Goal: Book appointment/travel/reservation

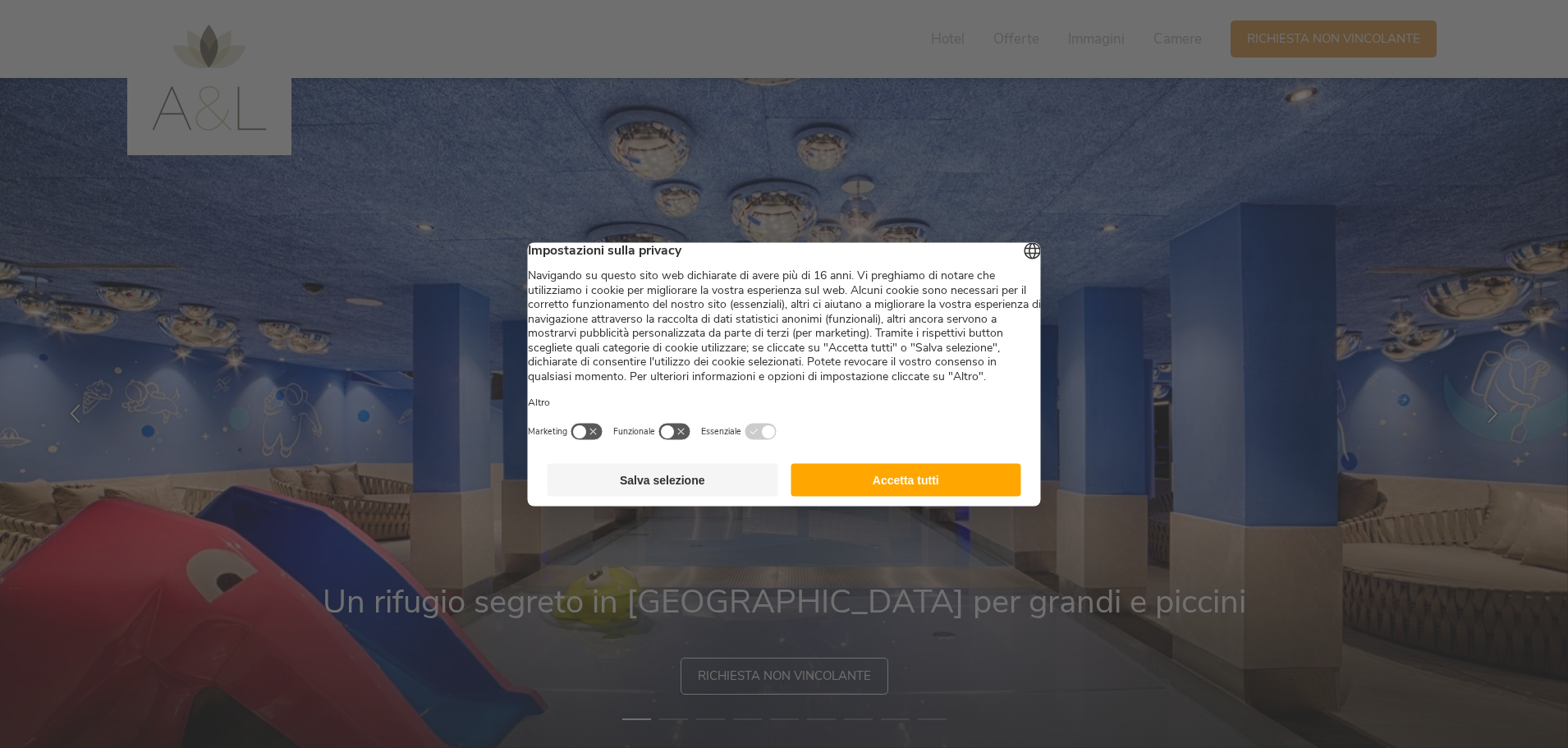
click at [674, 496] on button "Salva selezione" at bounding box center [663, 480] width 231 height 33
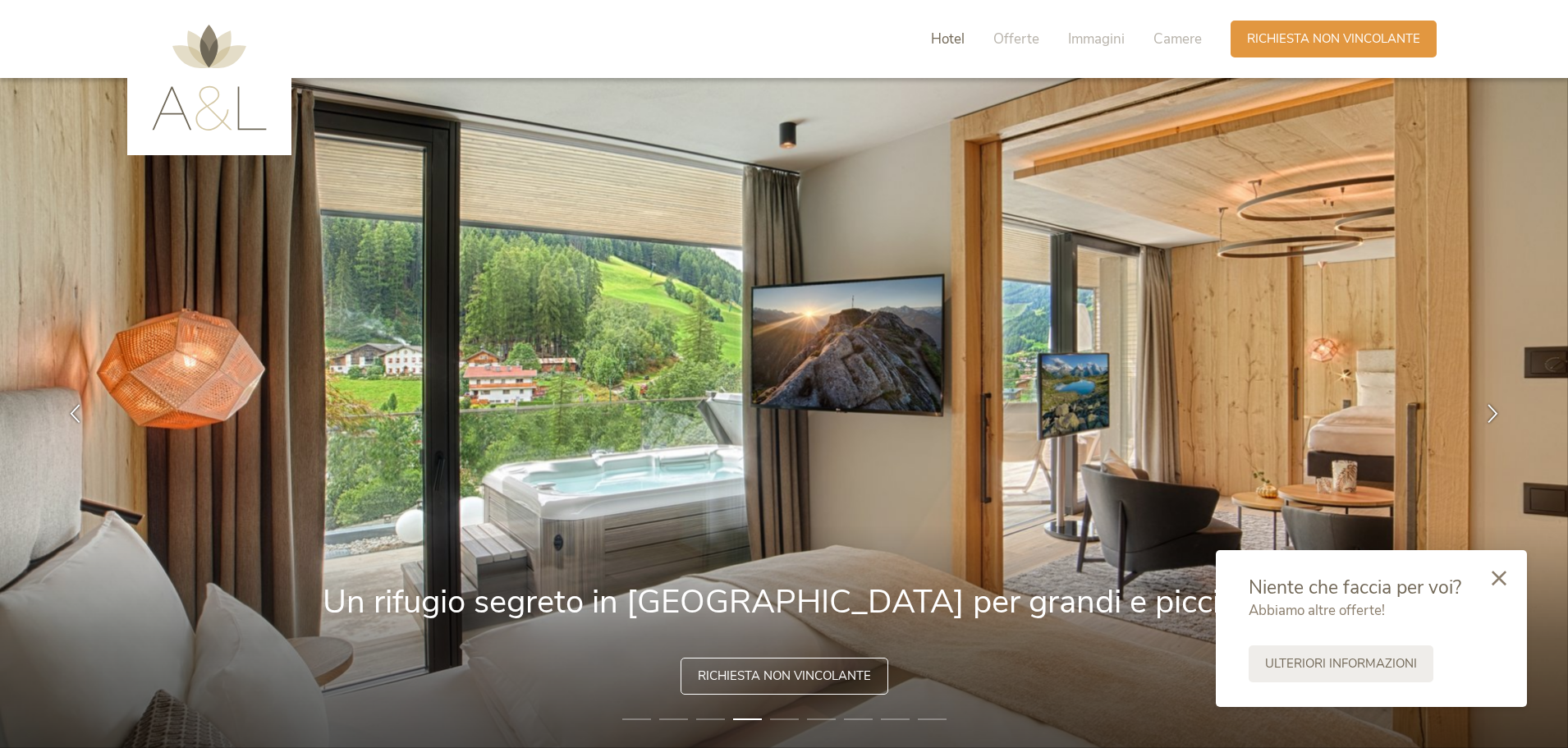
click at [953, 43] on span "Hotel" at bounding box center [948, 38] width 34 height 19
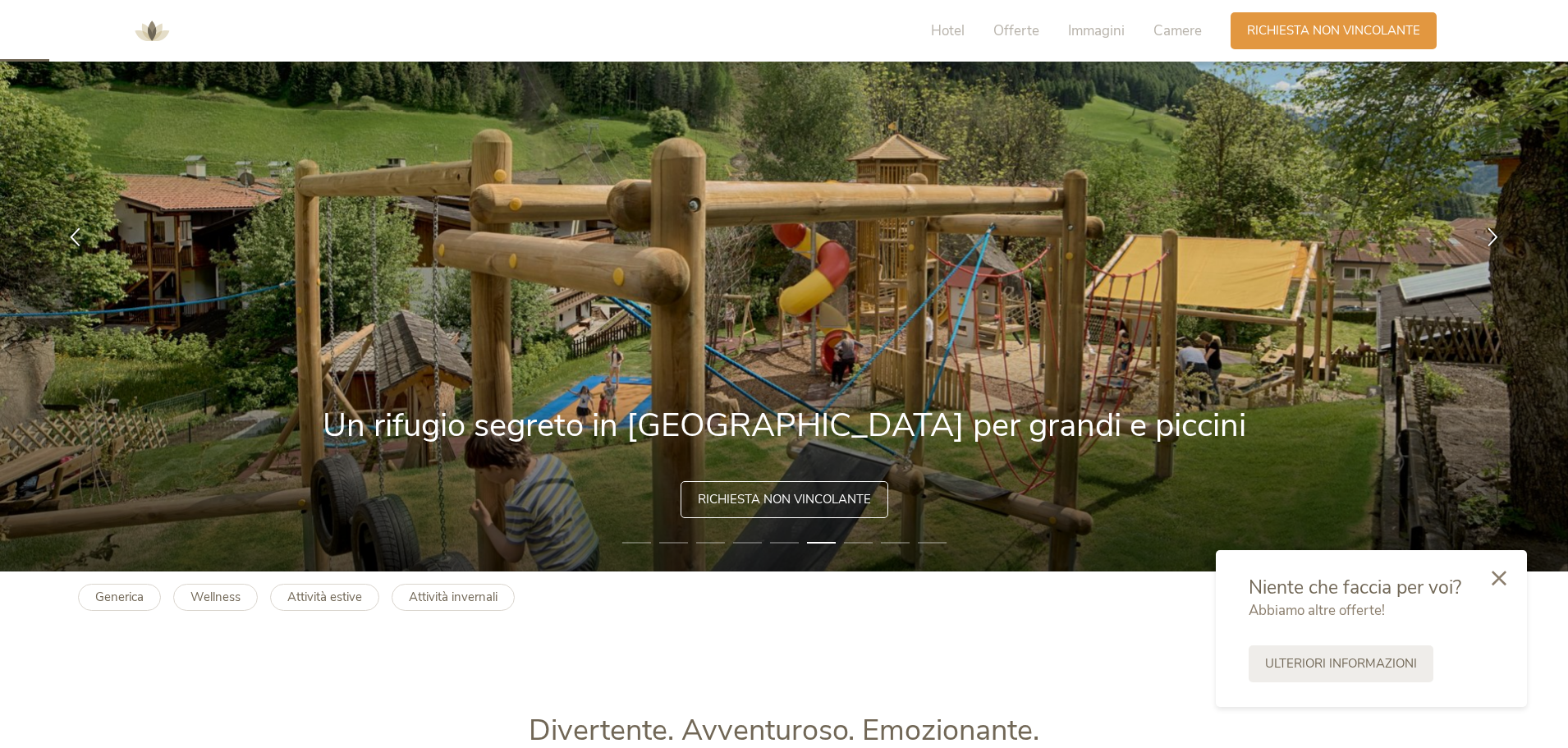
scroll to position [148, 0]
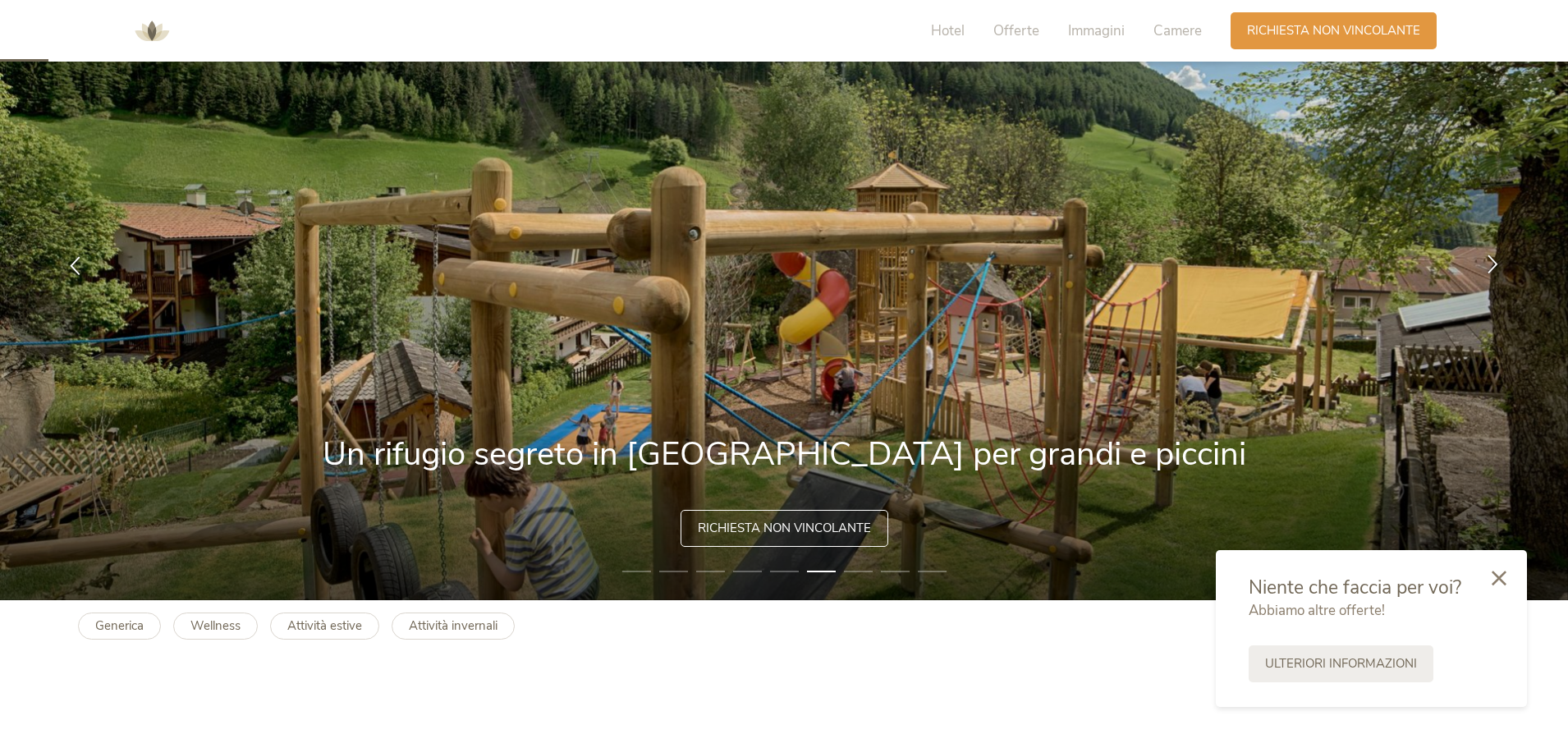
click at [1490, 268] on icon at bounding box center [1492, 263] width 19 height 19
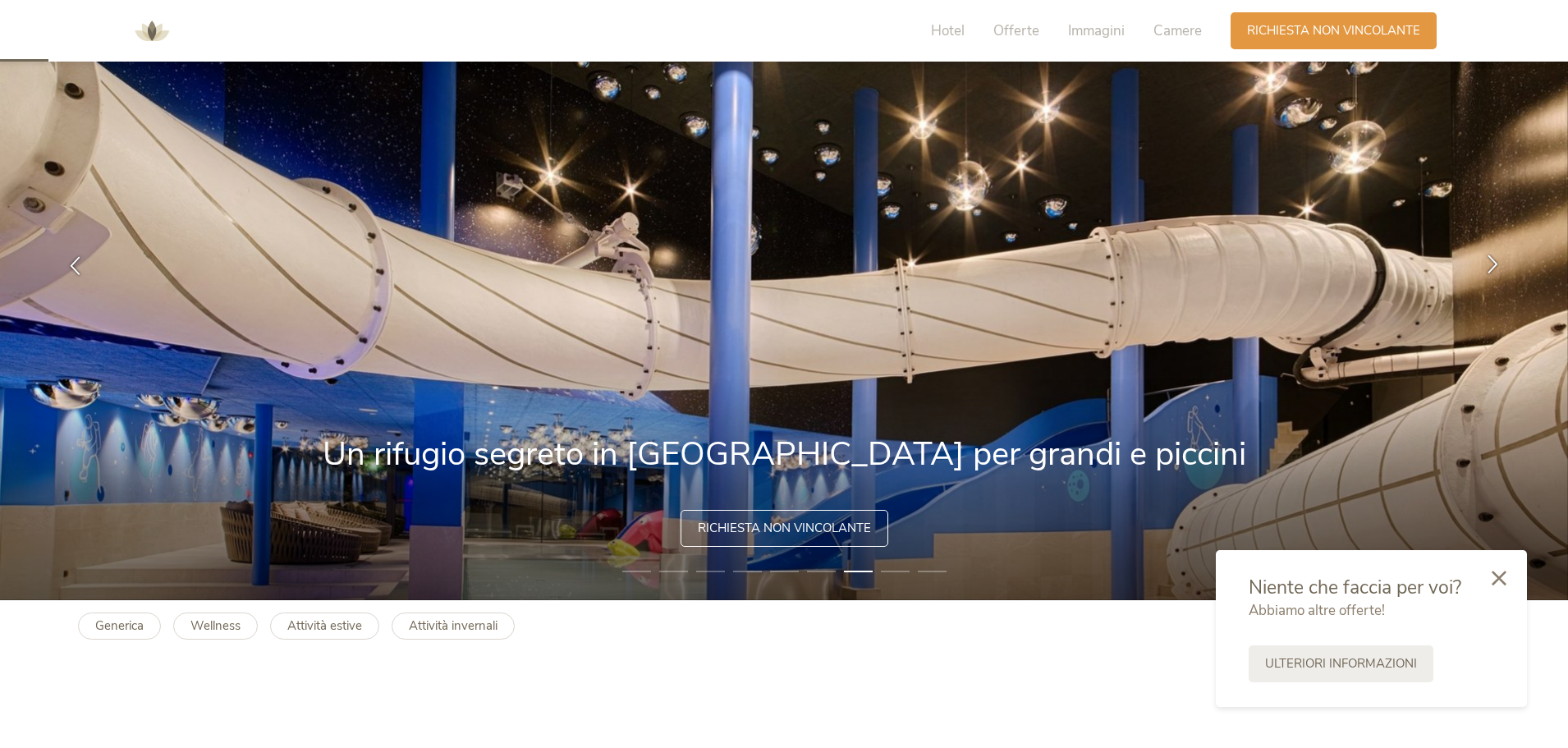
click at [1490, 268] on icon at bounding box center [1492, 263] width 19 height 19
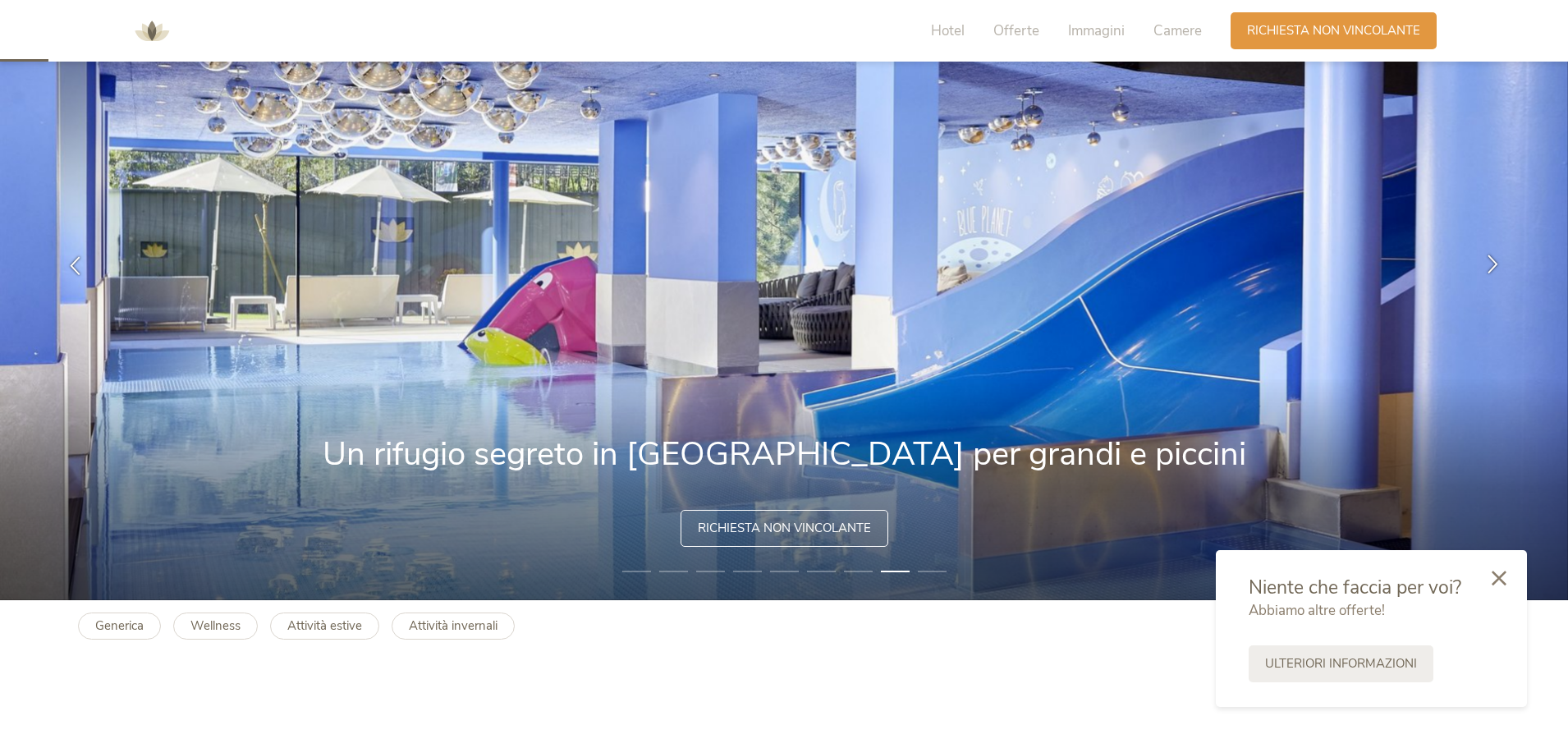
click at [1490, 268] on icon at bounding box center [1492, 263] width 19 height 19
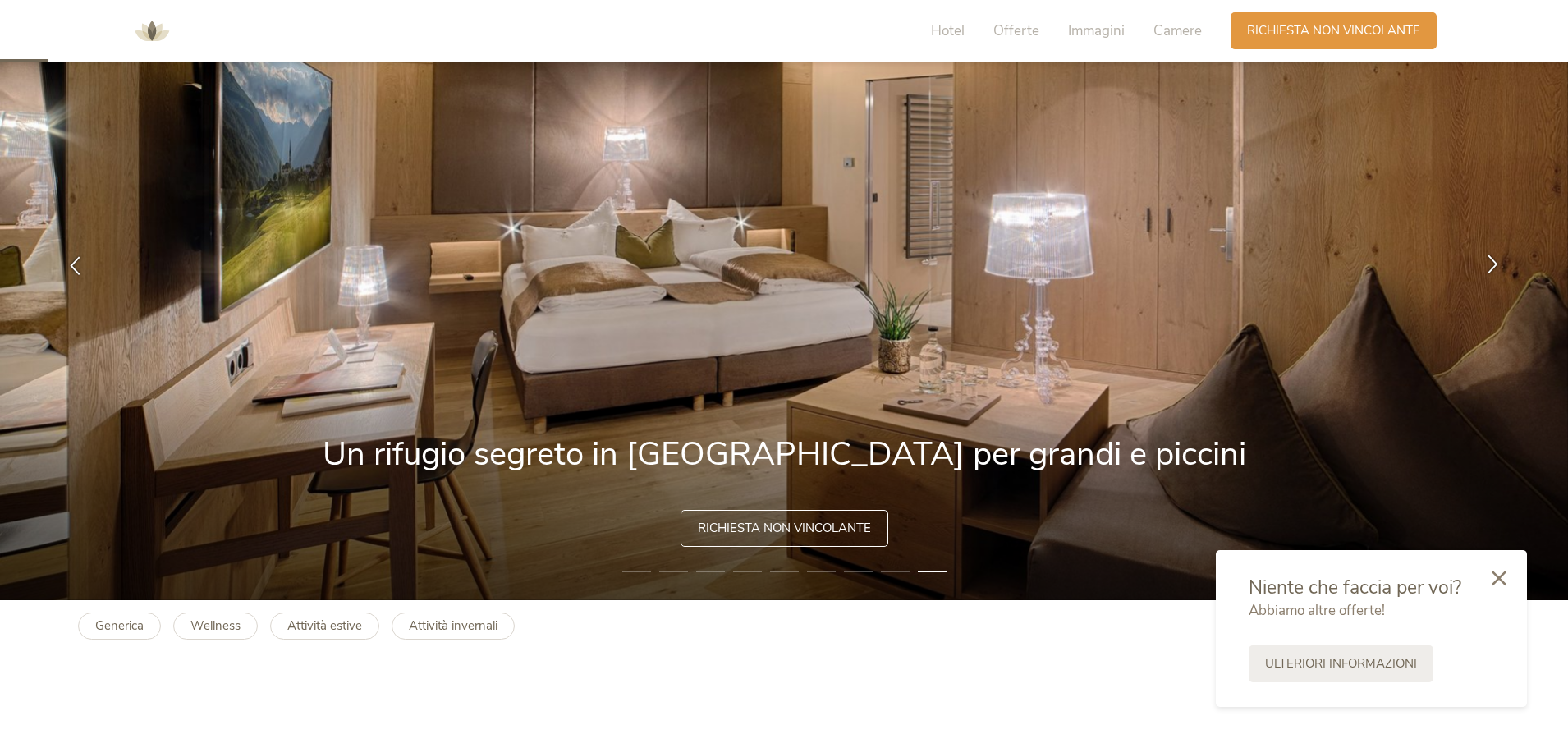
click at [1490, 268] on icon at bounding box center [1492, 263] width 19 height 19
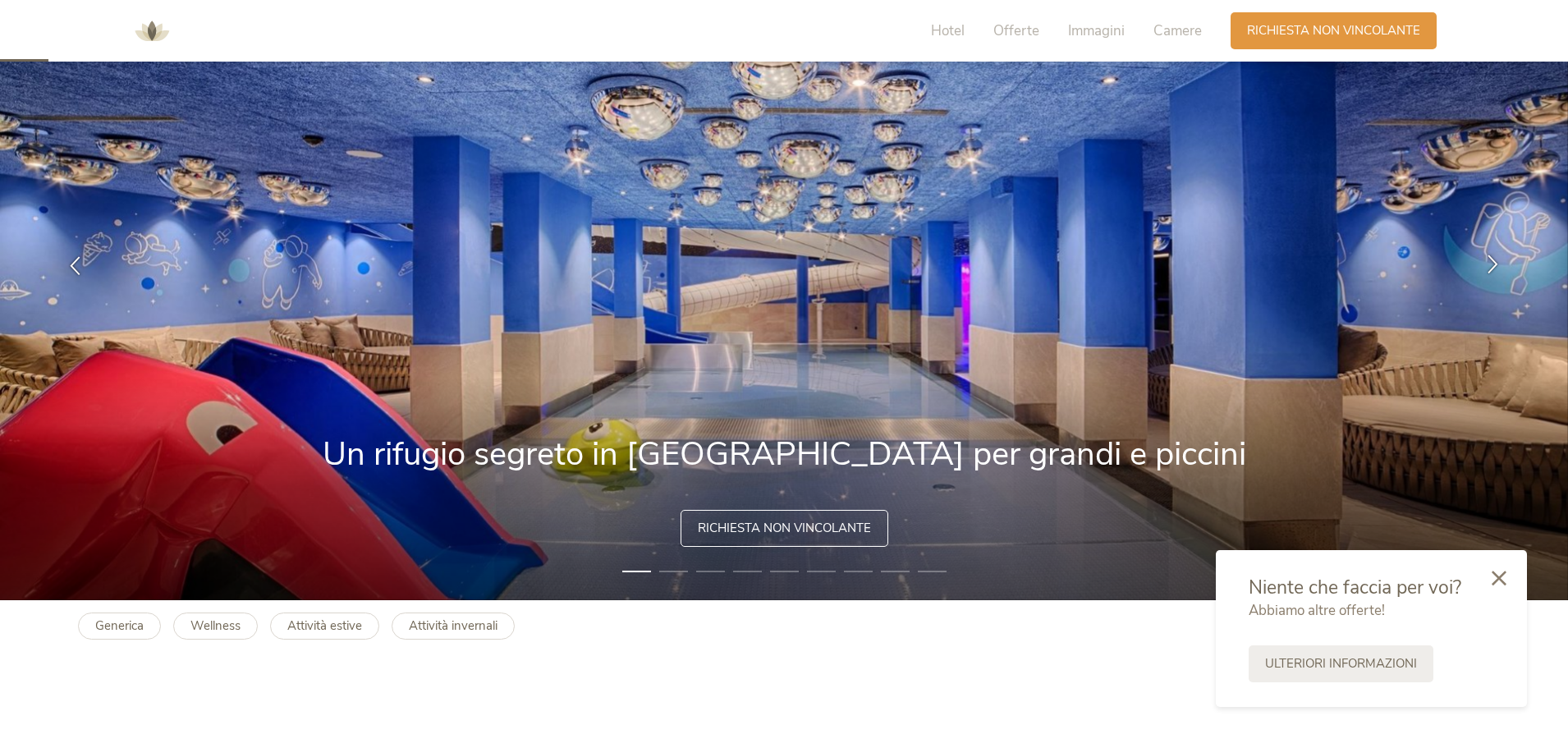
click at [1490, 268] on icon at bounding box center [1492, 263] width 19 height 19
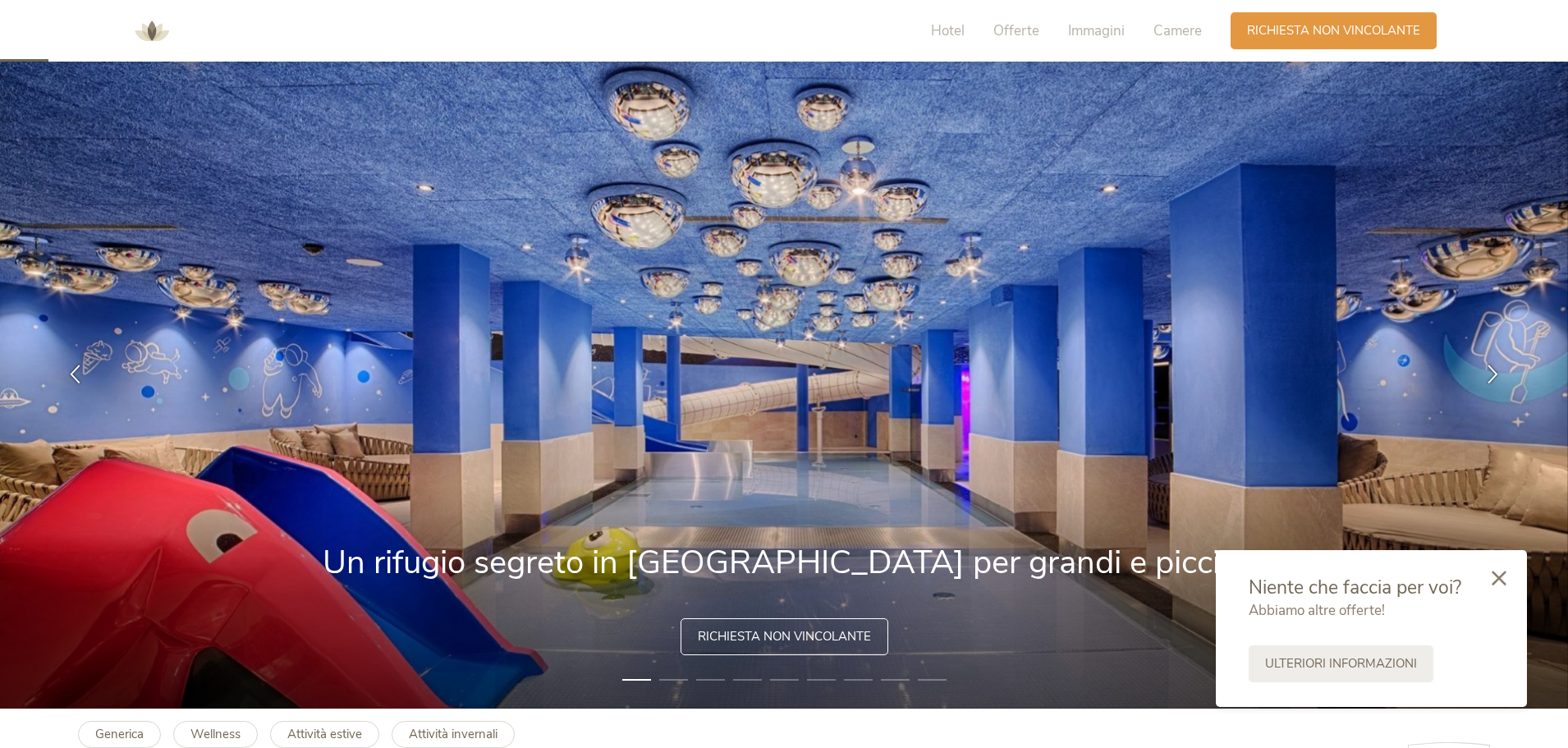
scroll to position [0, 0]
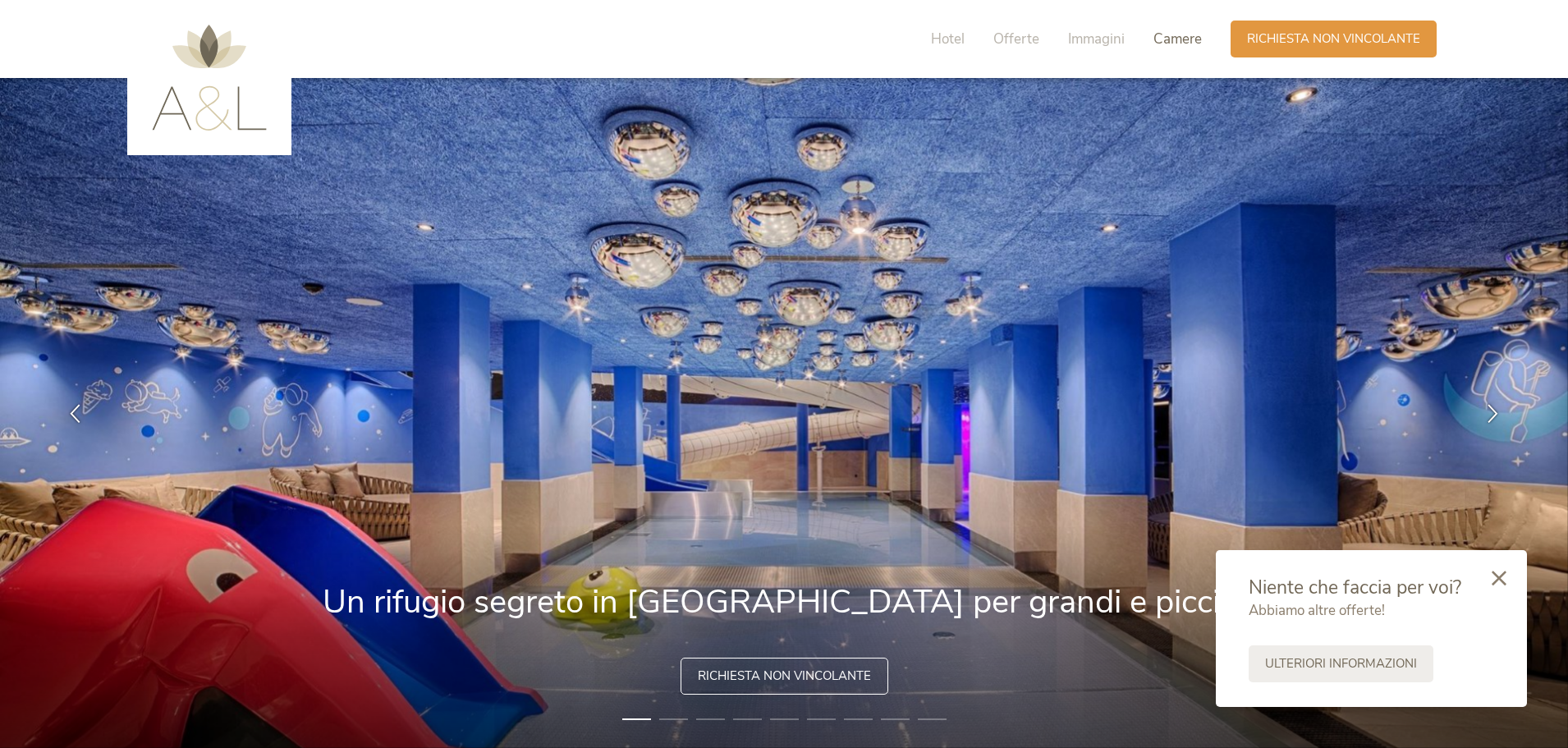
click at [1161, 38] on span "Camere" at bounding box center [1177, 38] width 48 height 19
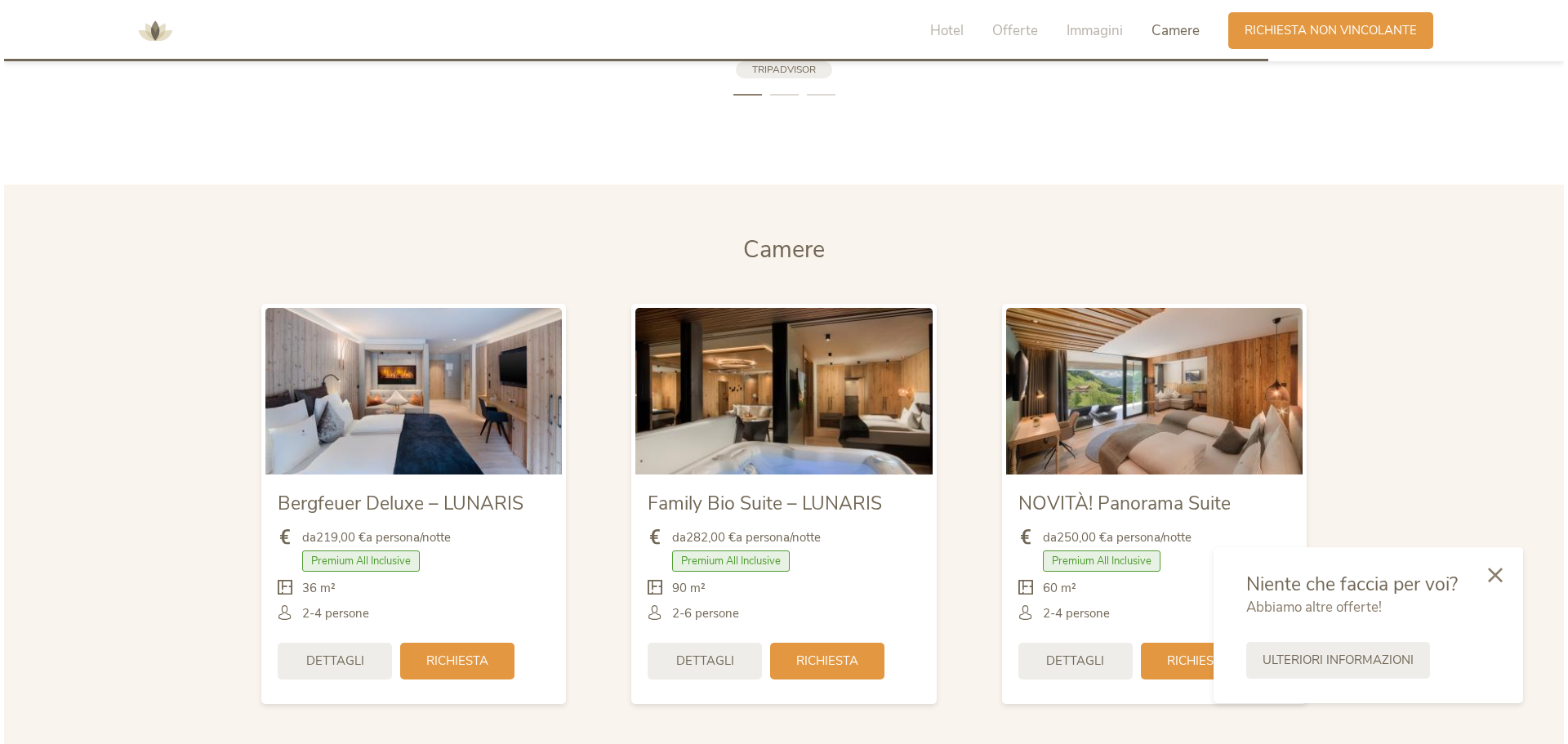
scroll to position [3881, 0]
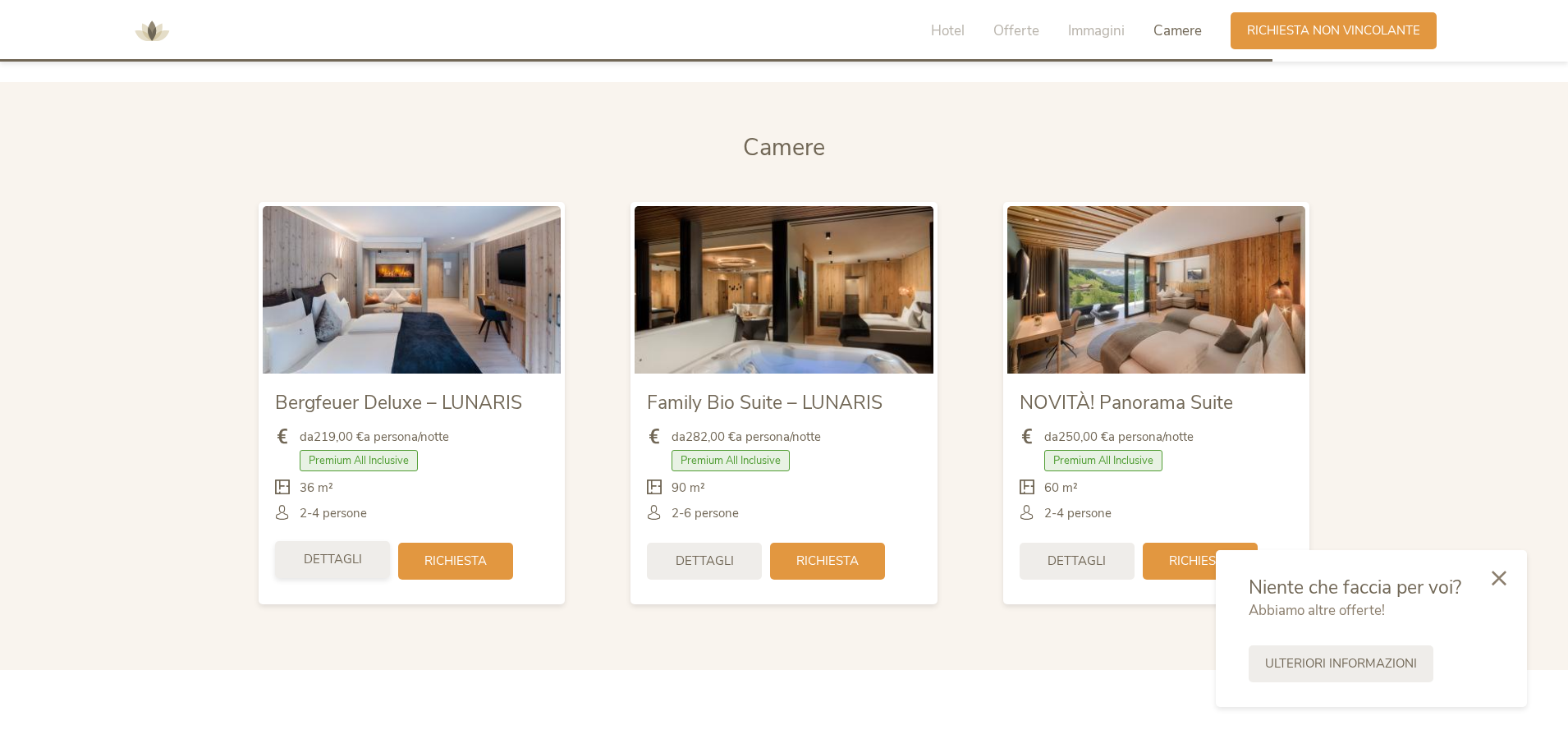
click at [354, 555] on span "Dettagli" at bounding box center [333, 559] width 58 height 17
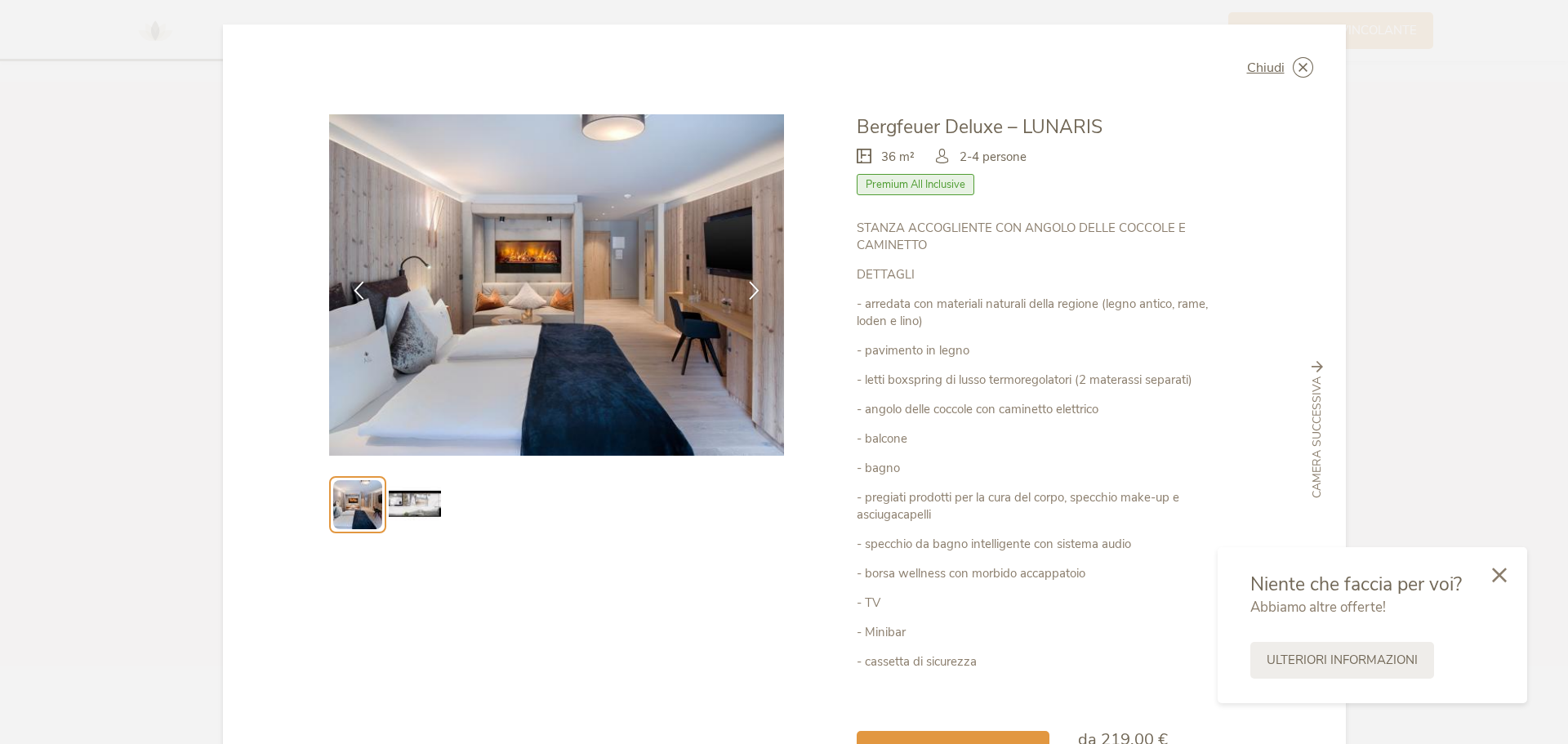
click at [415, 510] on img at bounding box center [415, 505] width 53 height 53
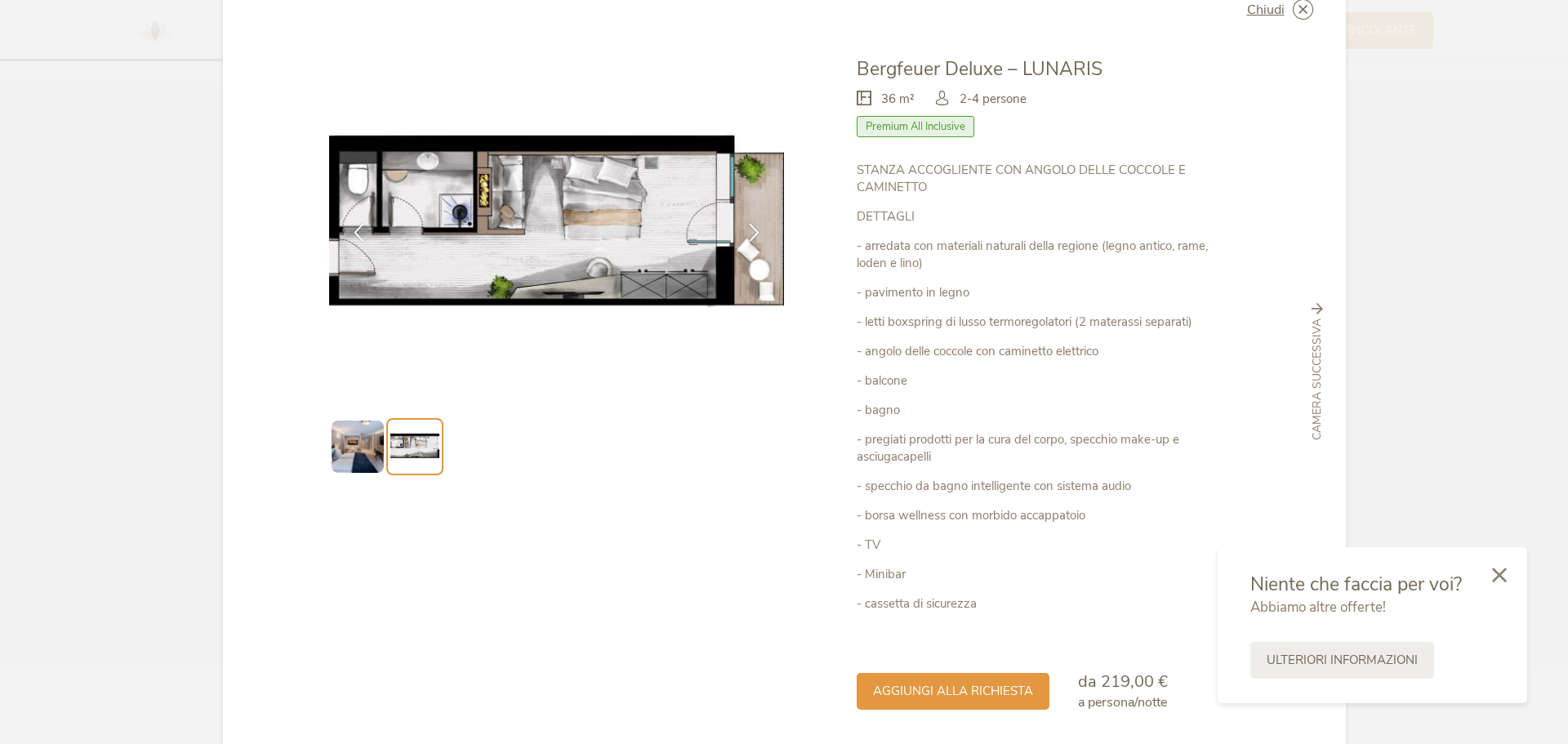
scroll to position [116, 0]
